Goal: Transaction & Acquisition: Download file/media

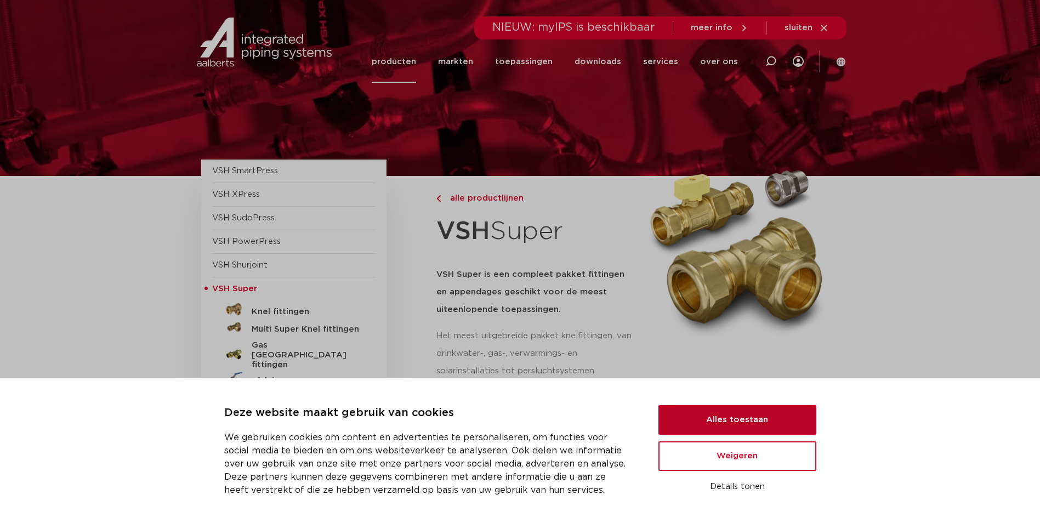
click at [742, 422] on button "Alles toestaan" at bounding box center [738, 420] width 158 height 30
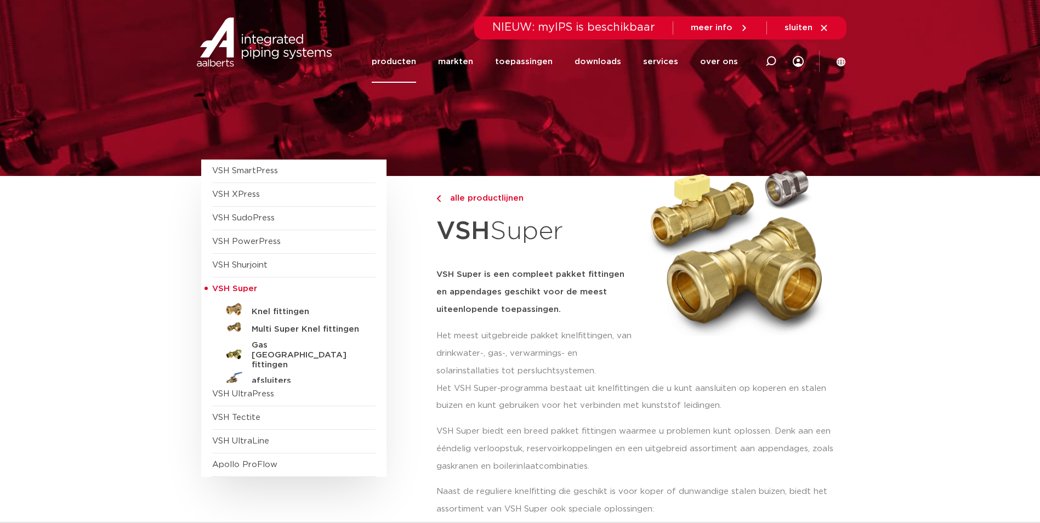
click at [264, 41] on img at bounding box center [264, 42] width 140 height 49
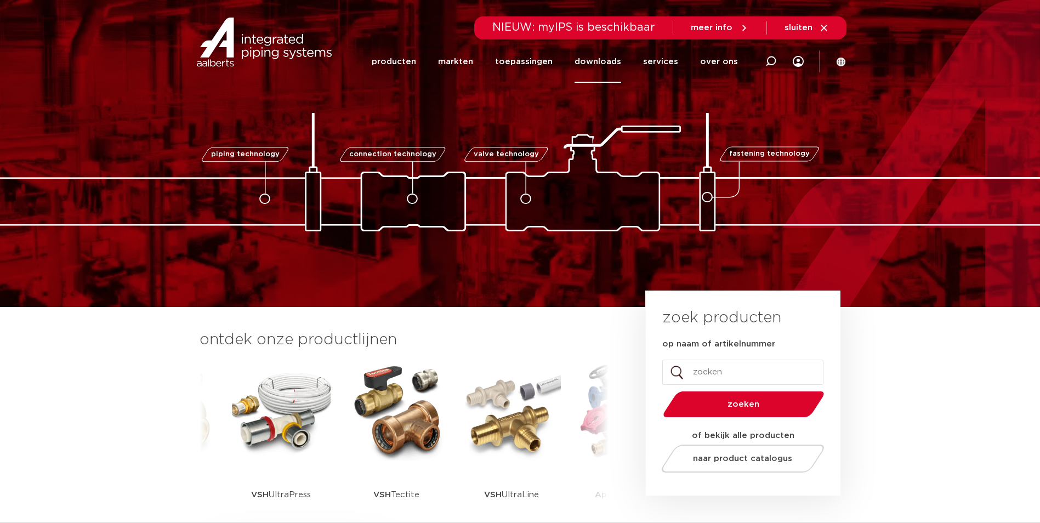
click at [616, 60] on link "downloads" at bounding box center [598, 62] width 47 height 42
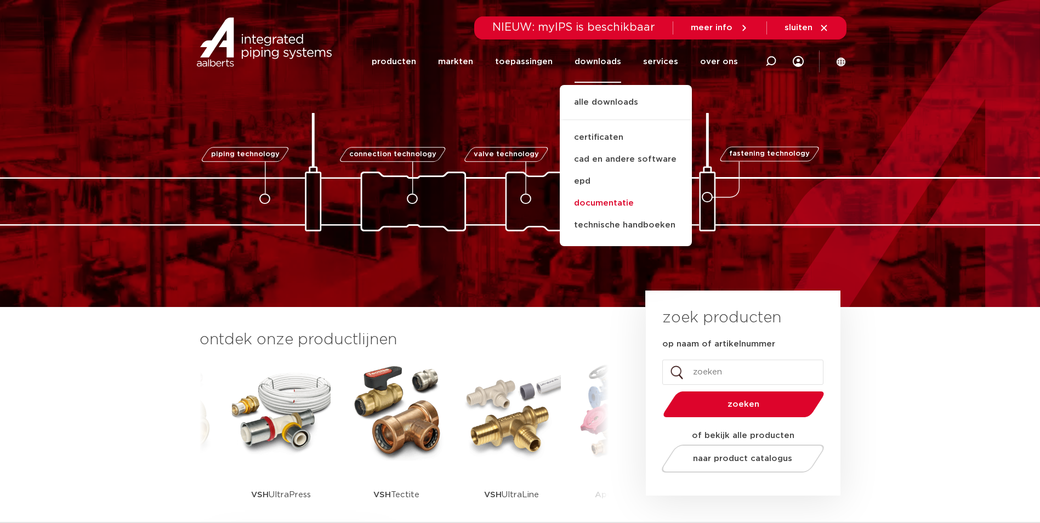
click at [617, 204] on link "documentatie" at bounding box center [626, 204] width 132 height 22
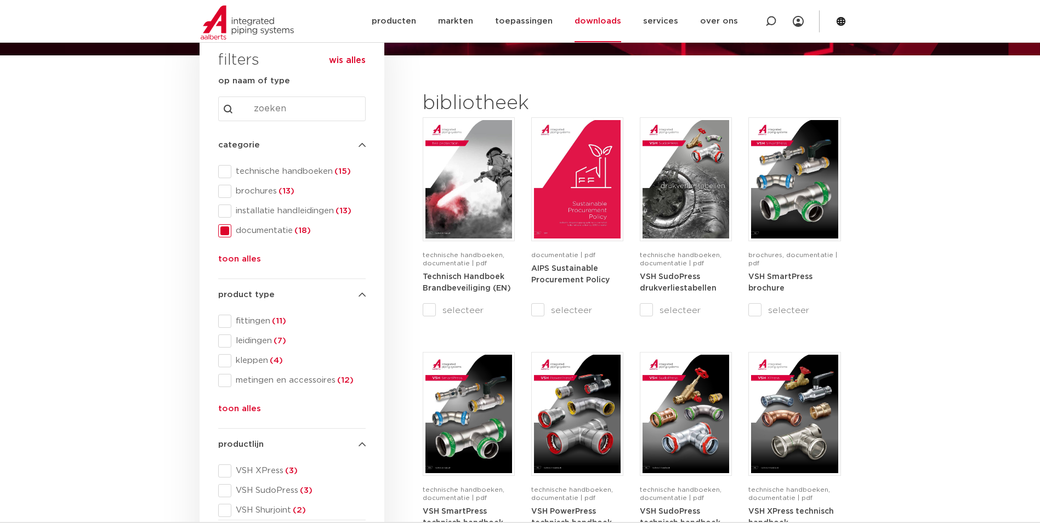
scroll to position [165, 0]
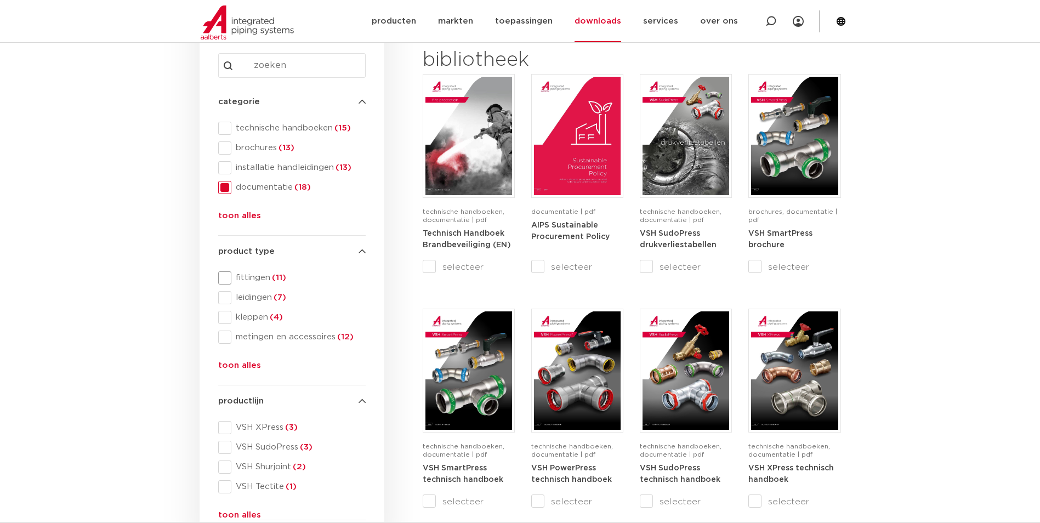
click at [229, 278] on span at bounding box center [224, 277] width 13 height 13
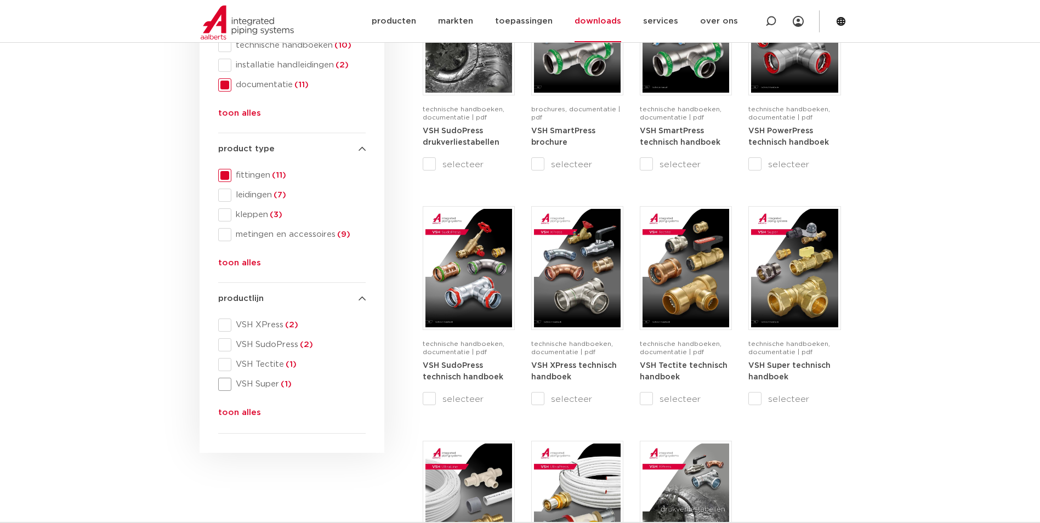
scroll to position [274, 0]
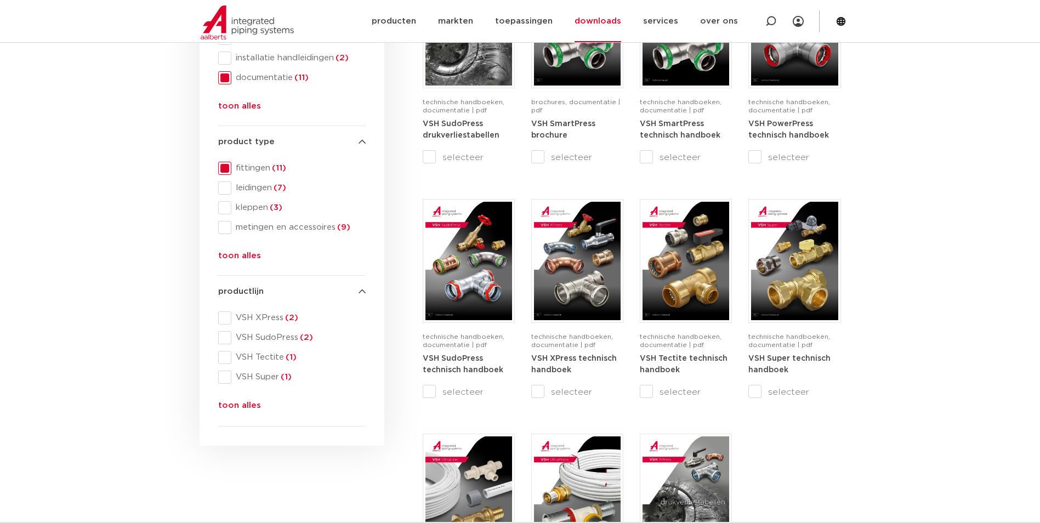
click at [231, 404] on button "toon alles" at bounding box center [239, 408] width 43 height 18
click at [228, 395] on span at bounding box center [224, 397] width 13 height 13
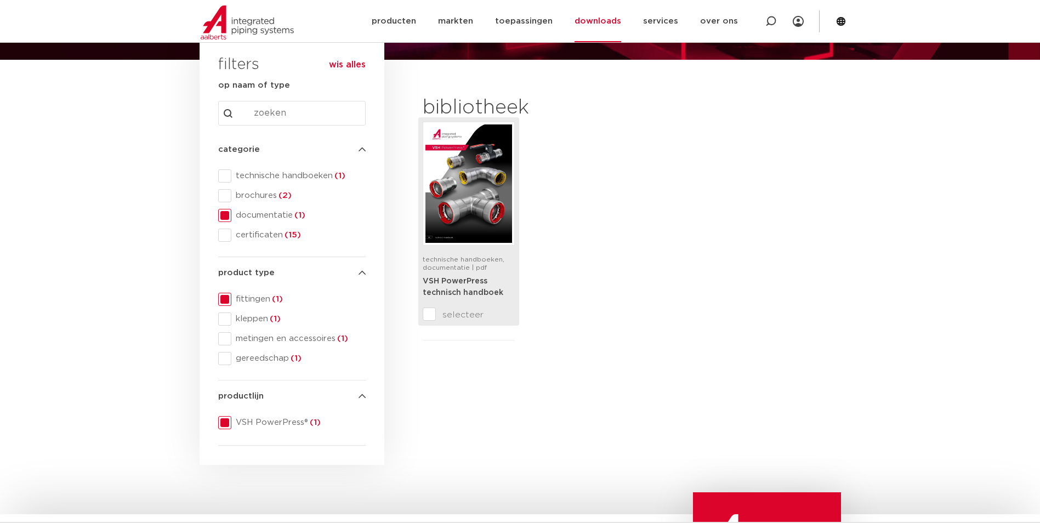
scroll to position [110, 0]
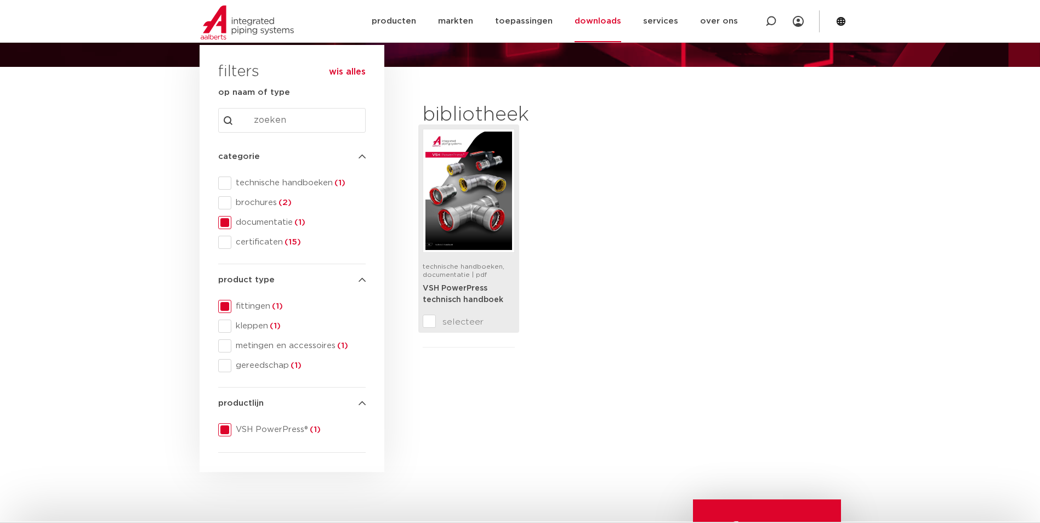
click at [466, 280] on div "technische handboeken, documentatie | pdf" at bounding box center [469, 273] width 92 height 20
click at [429, 320] on input "selecteer" at bounding box center [446, 321] width 46 height 13
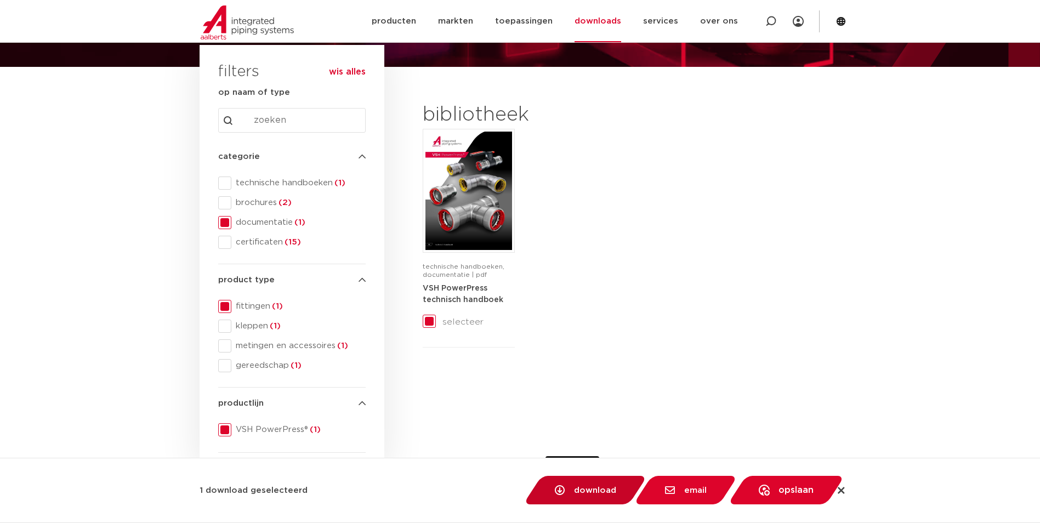
click at [599, 495] on span "download" at bounding box center [585, 490] width 69 height 11
checkbox input "false"
